Goal: Task Accomplishment & Management: Use online tool/utility

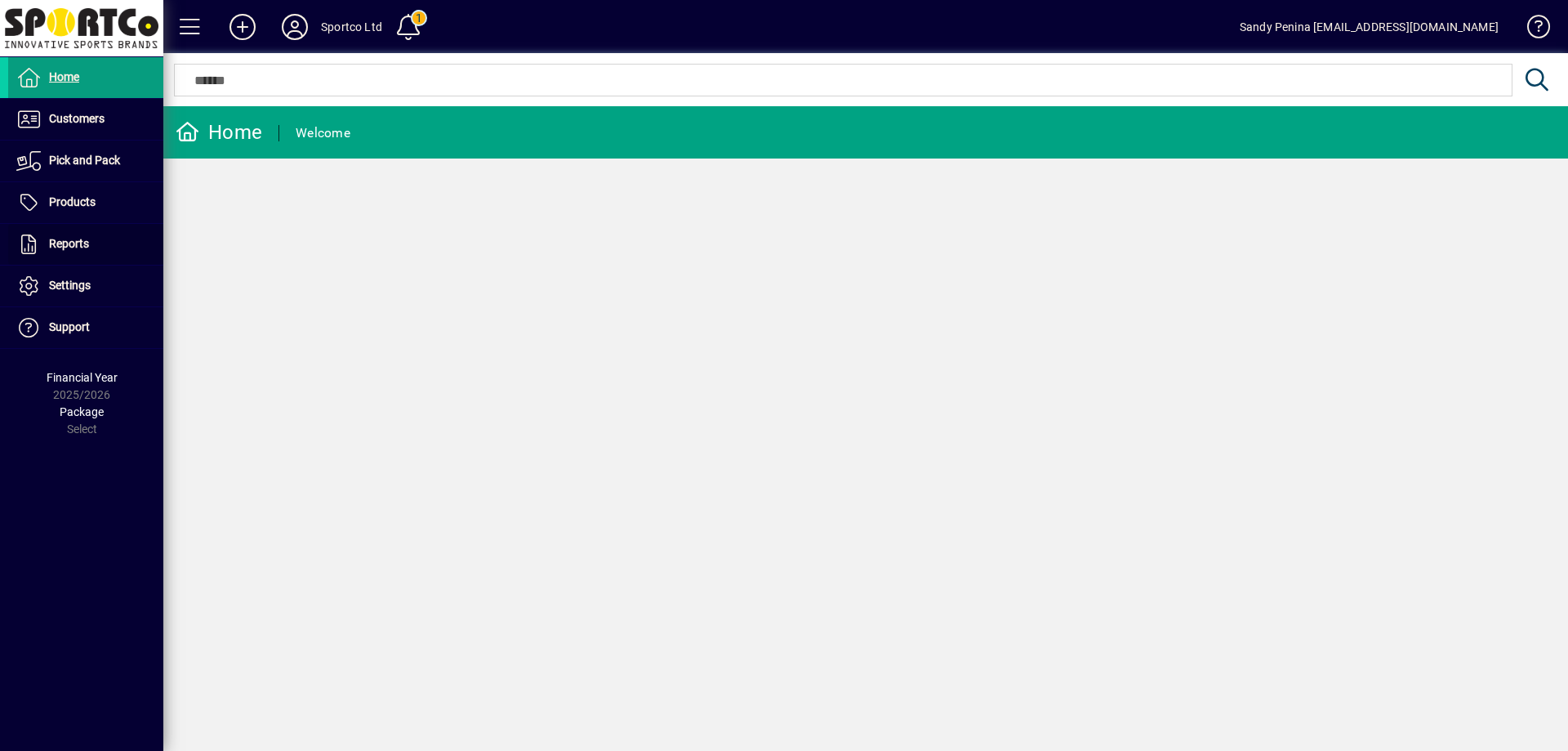
click at [131, 232] on span at bounding box center [86, 244] width 155 height 39
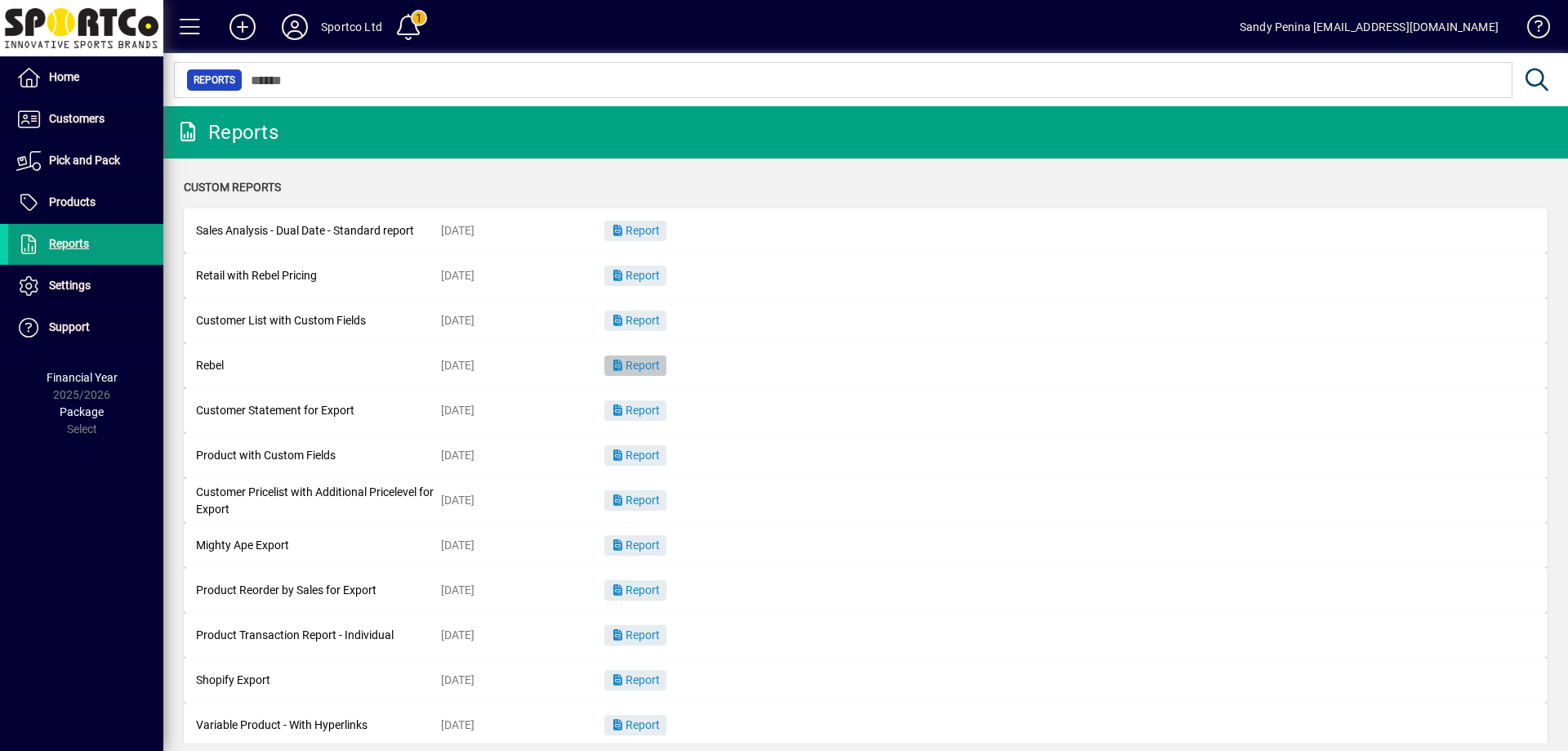
click at [630, 358] on span "button" at bounding box center [635, 365] width 62 height 39
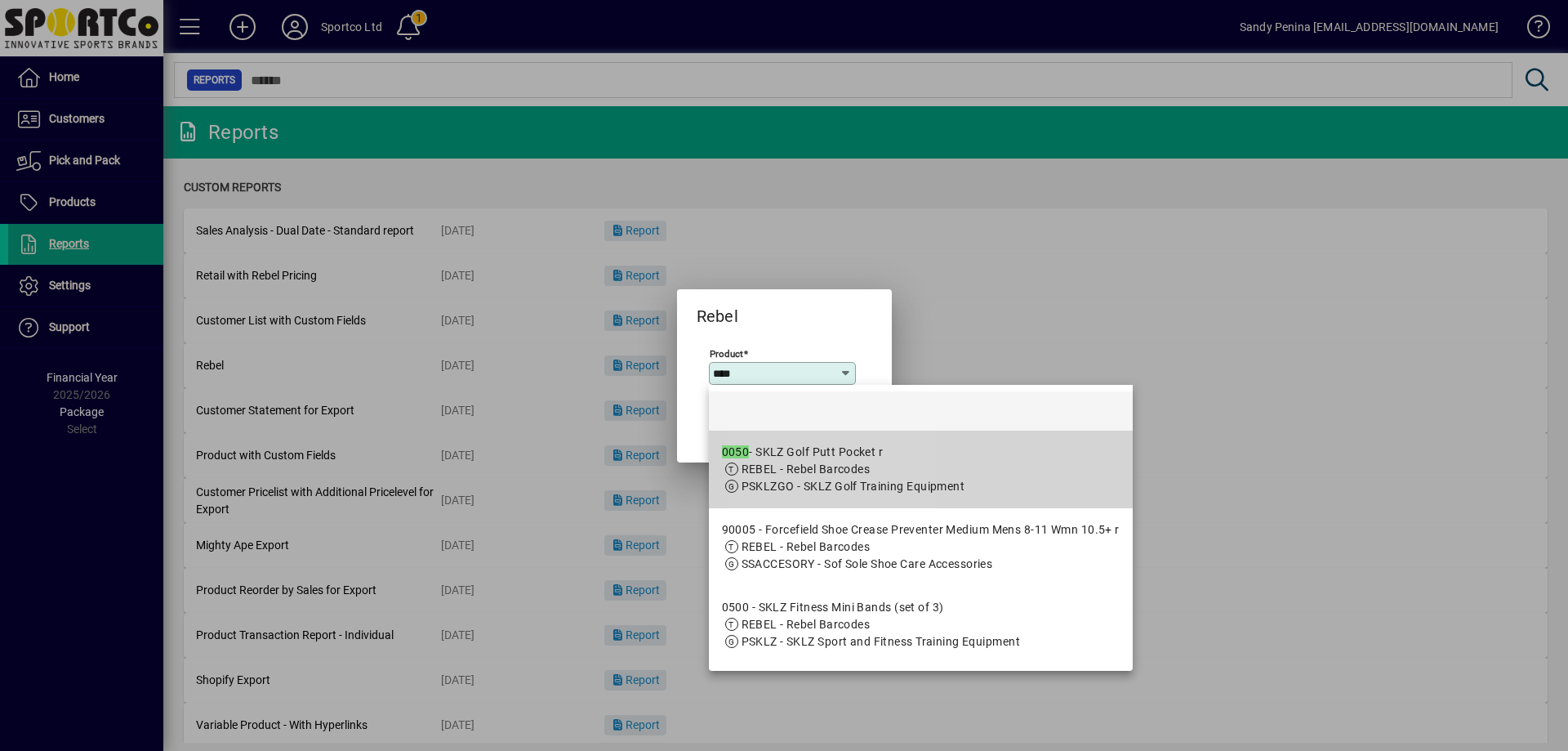
click at [831, 476] on app-search-response-field "REBEL - Rebel Barcodes" at bounding box center [806, 469] width 129 height 17
type input "**********"
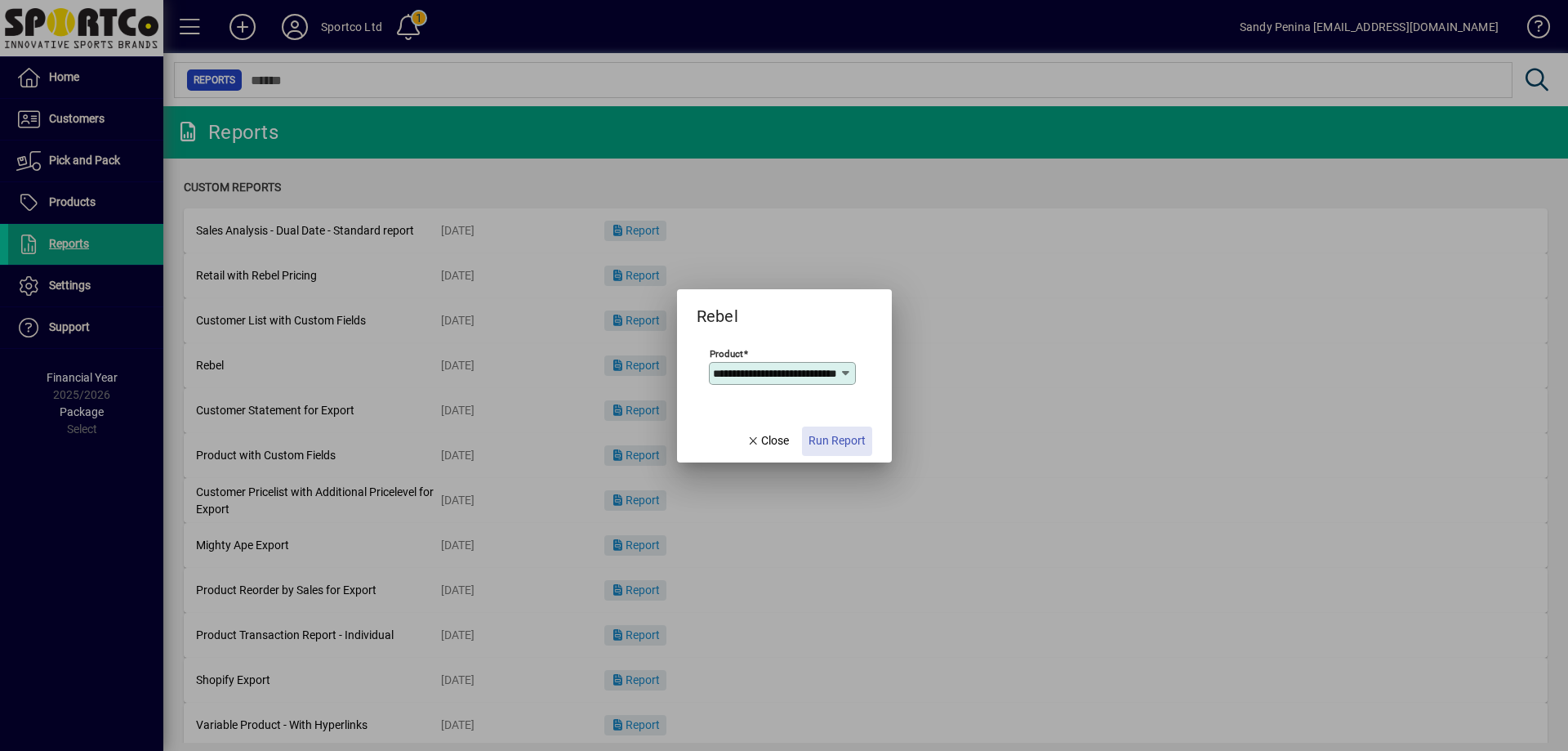
click at [829, 432] on span "Run Report" at bounding box center [836, 440] width 57 height 17
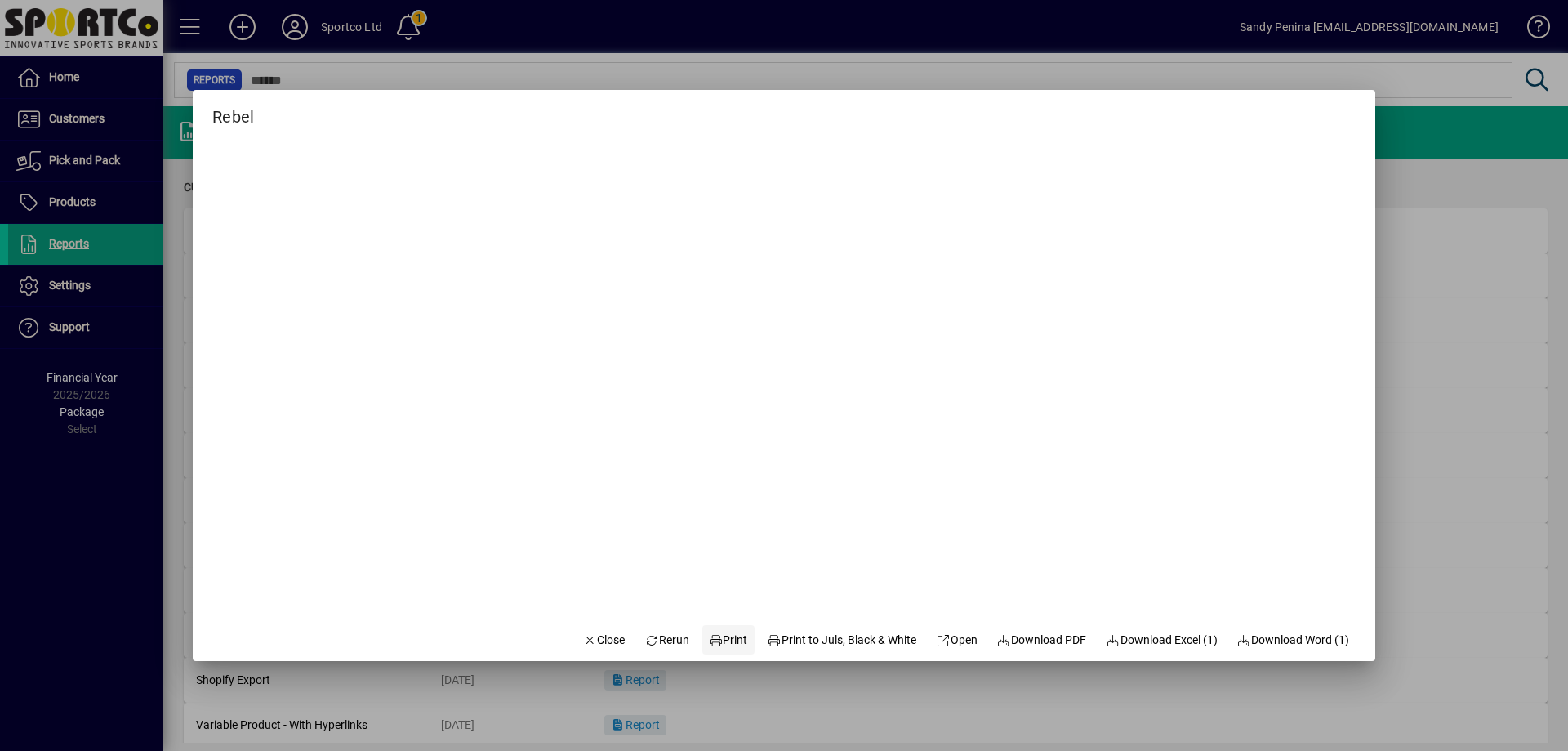
click at [722, 632] on span "Print" at bounding box center [728, 640] width 39 height 17
